Goal: Task Accomplishment & Management: Manage account settings

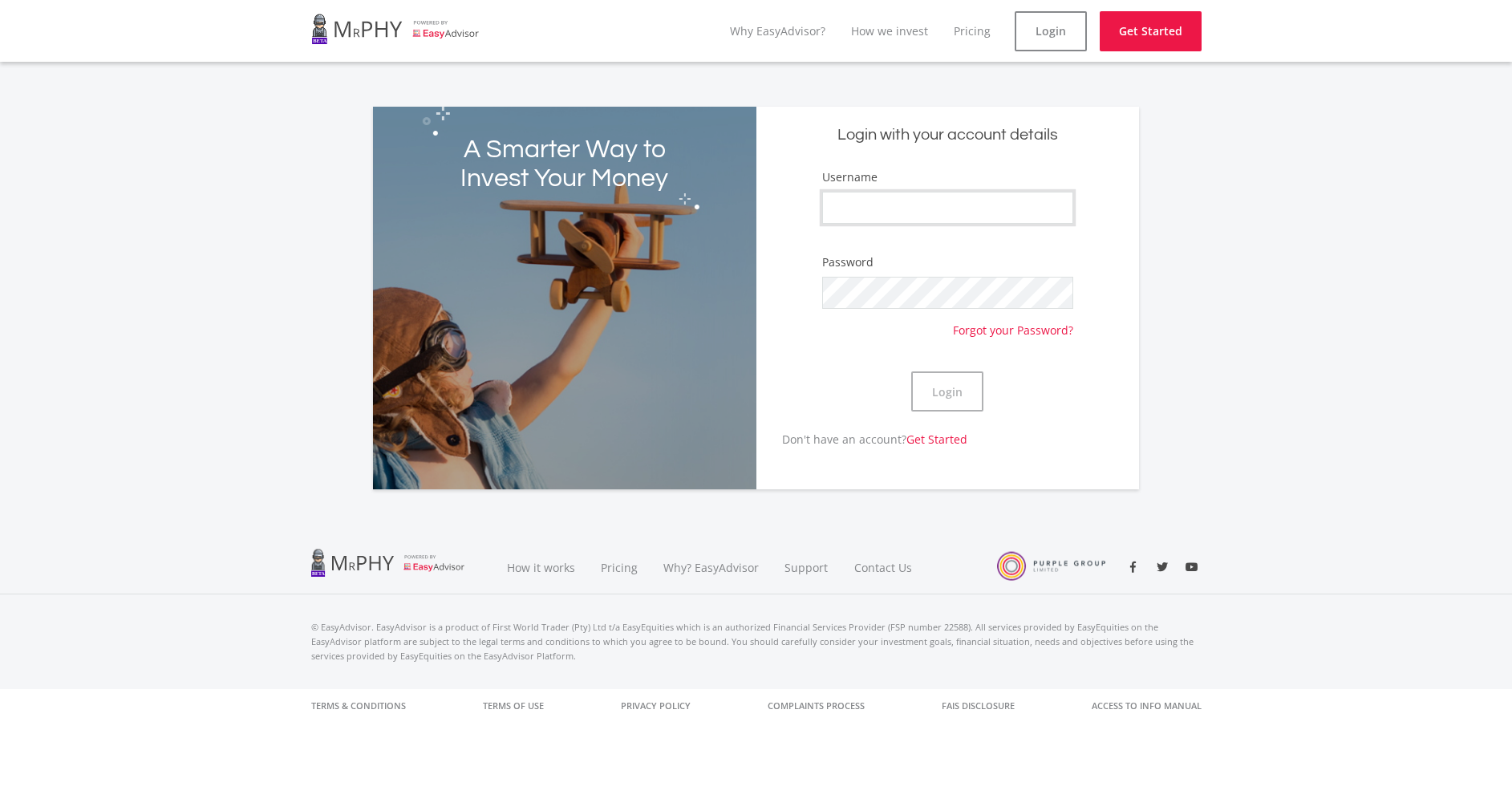
click at [888, 199] on input "Username" at bounding box center [947, 208] width 251 height 32
type input "Aubrey97"
click at [911, 371] on button "Login" at bounding box center [947, 391] width 73 height 40
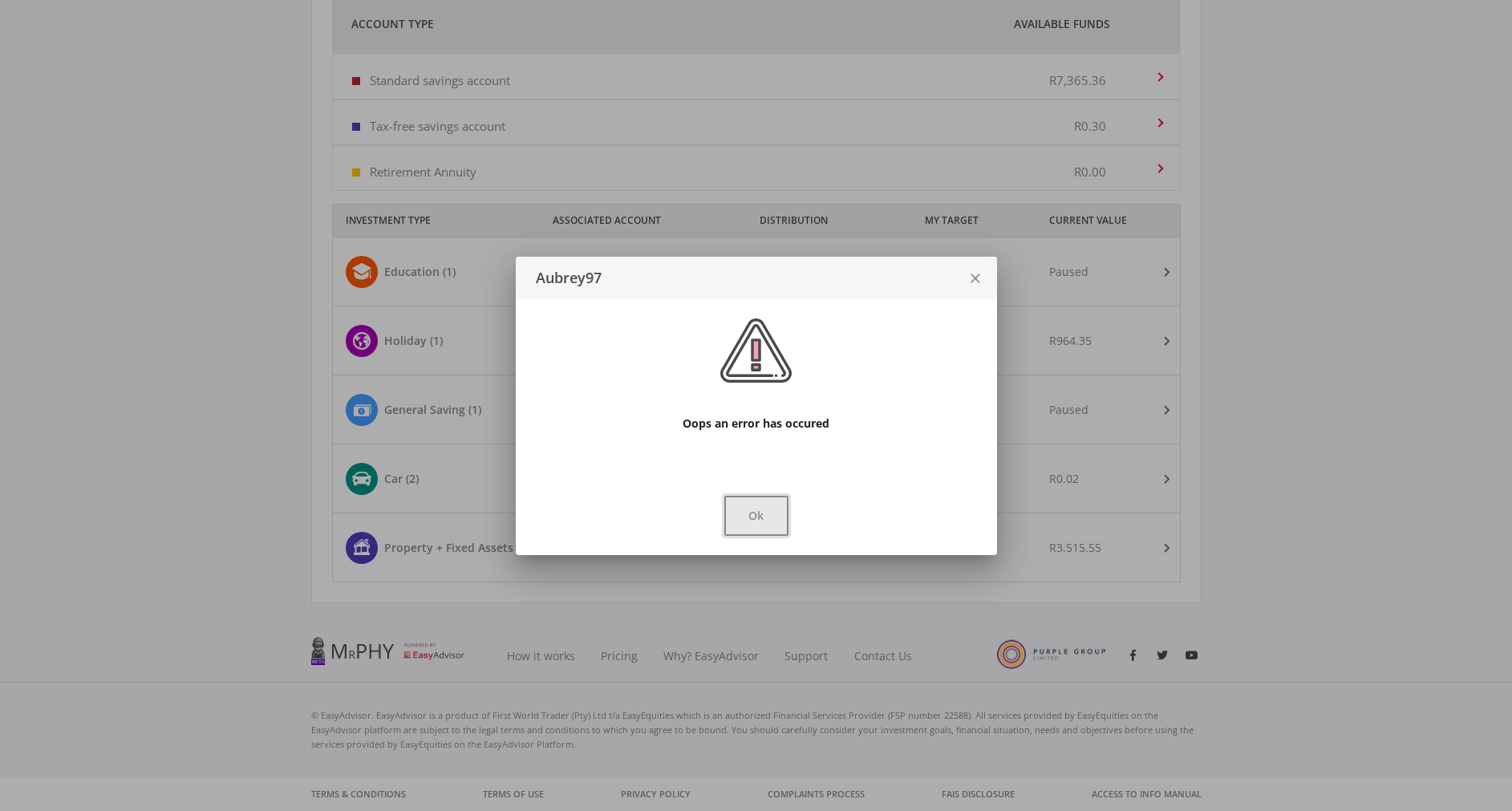
click at [780, 506] on button "Ok" at bounding box center [756, 516] width 64 height 40
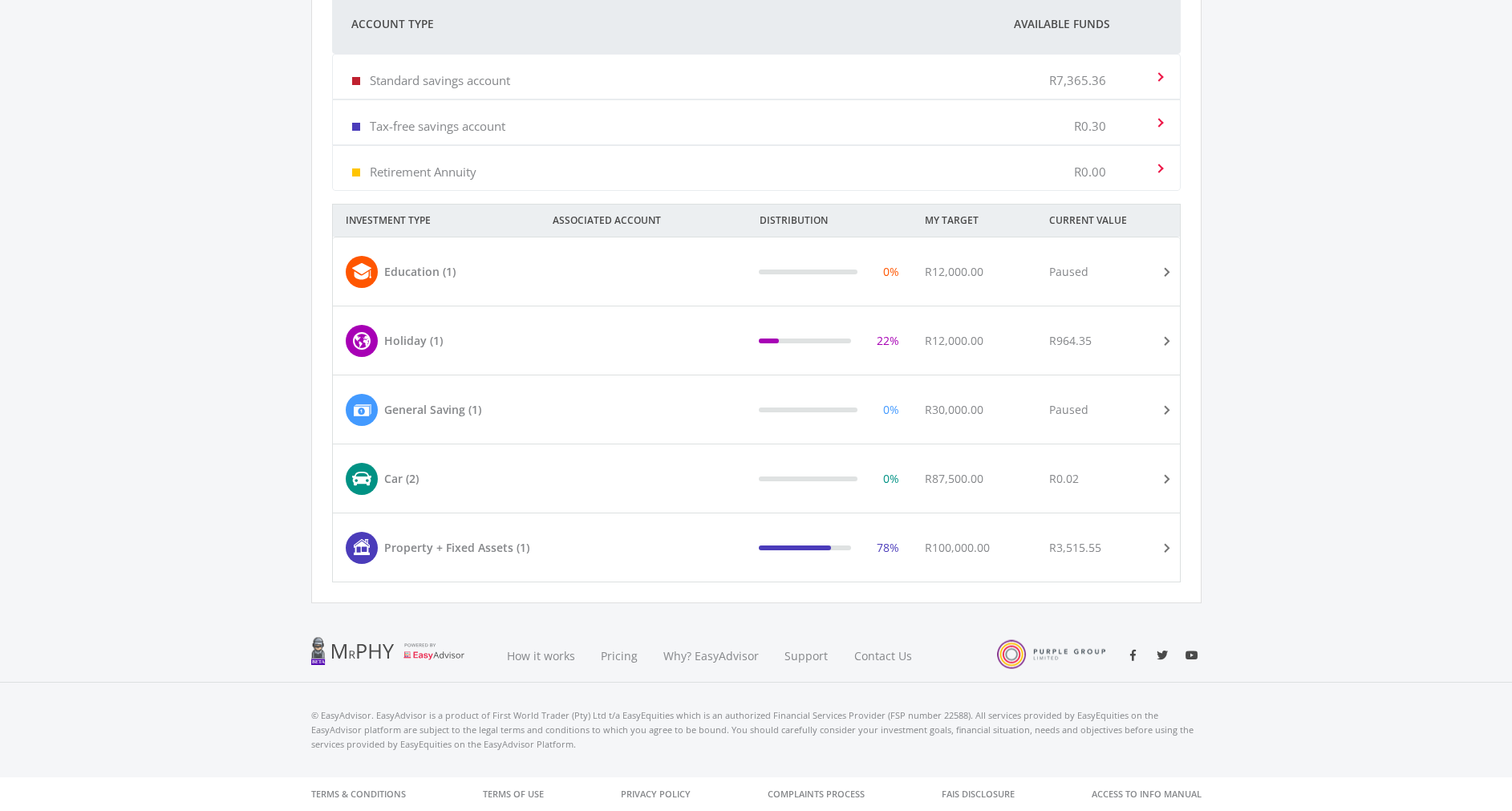
click at [742, 349] on div at bounding box center [663, 340] width 165 height 32
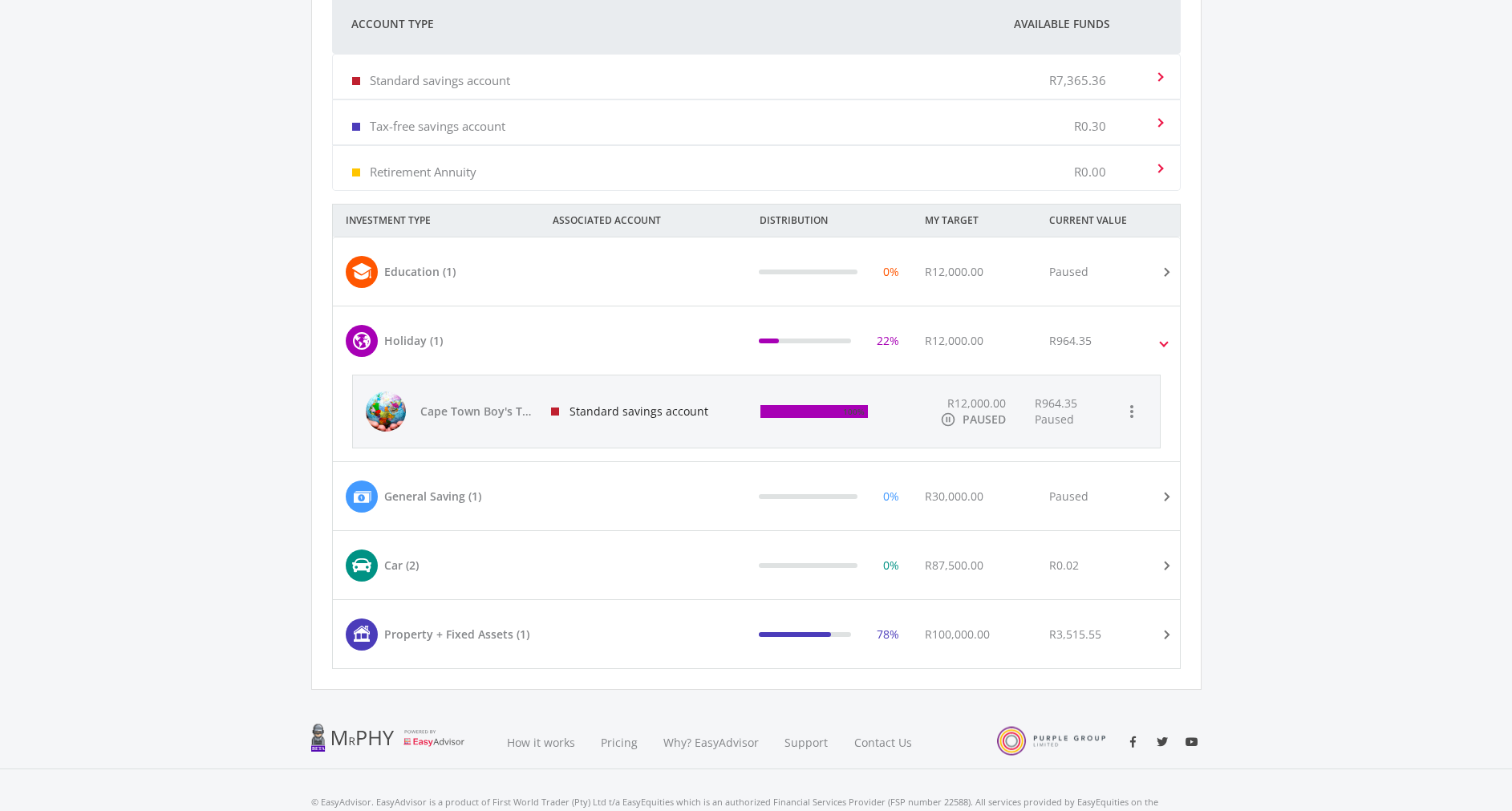
click at [637, 403] on div "Standard savings account" at bounding box center [643, 411] width 210 height 73
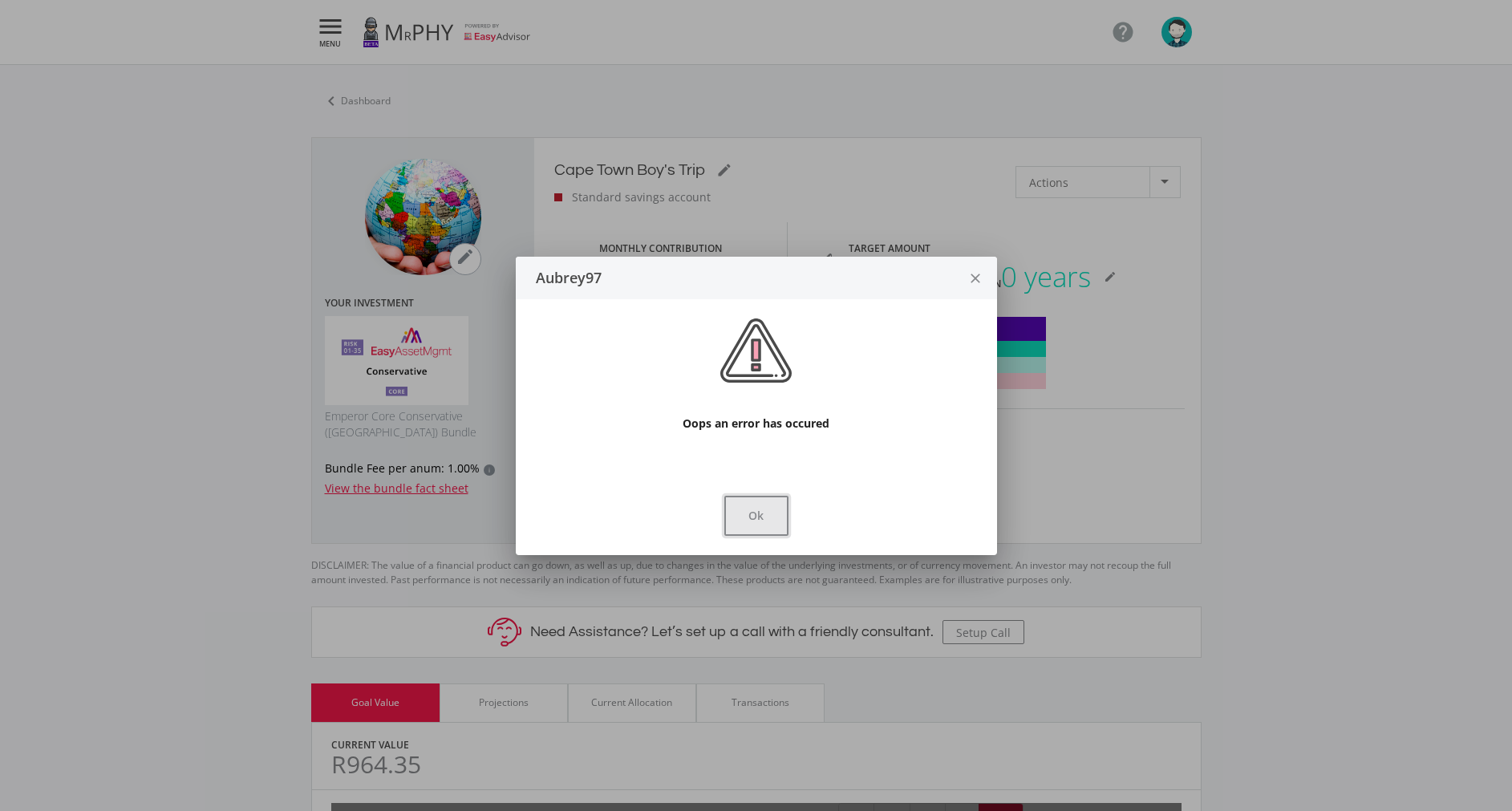
click at [751, 525] on button "Ok" at bounding box center [756, 516] width 64 height 40
